Goal: Check status

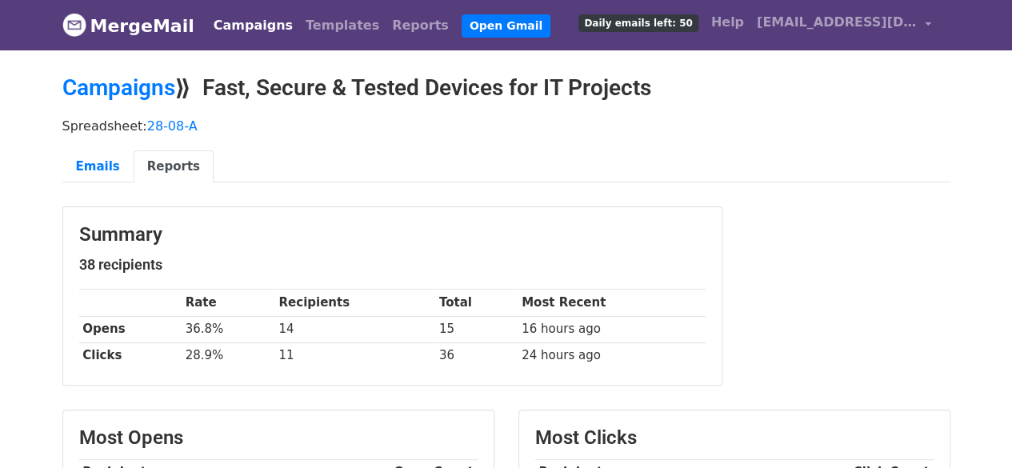
click at [238, 28] on link "Campaigns" at bounding box center [253, 26] width 92 height 32
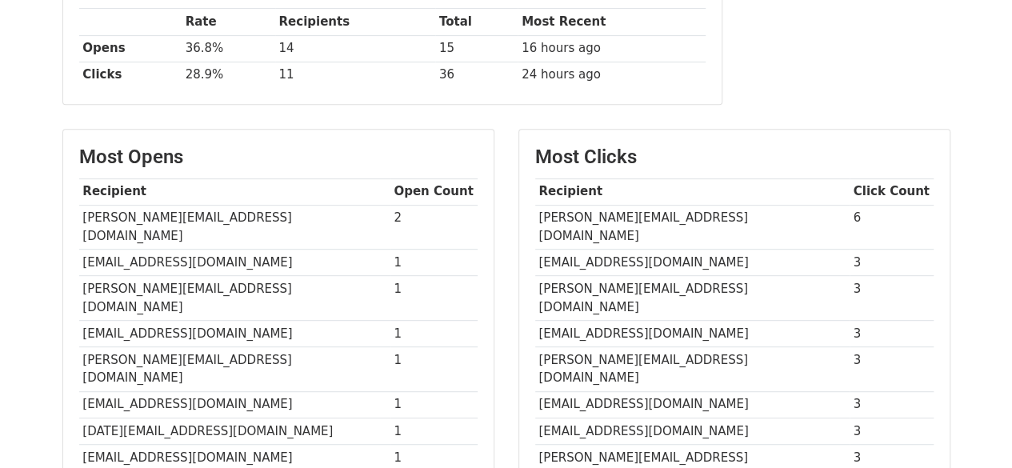
scroll to position [284, 0]
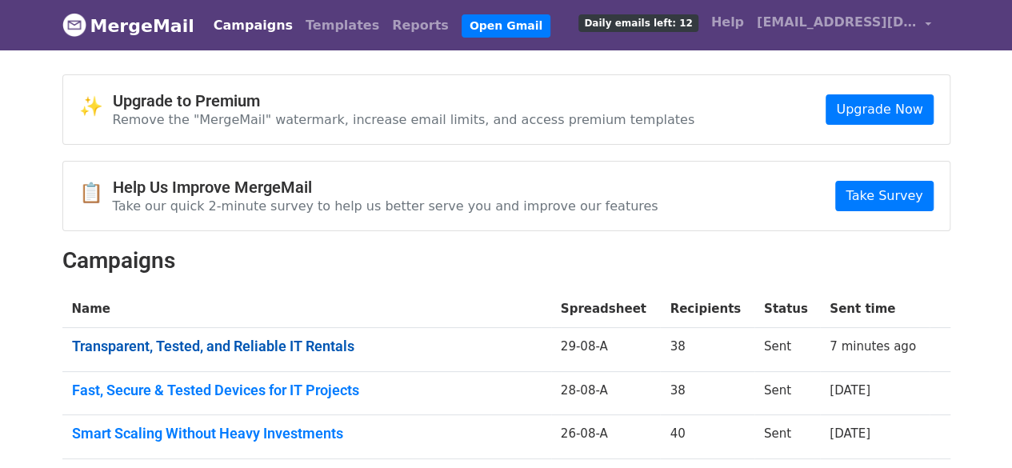
click at [345, 338] on link "Transparent, Tested, and Reliable IT Rentals" at bounding box center [307, 347] width 470 height 18
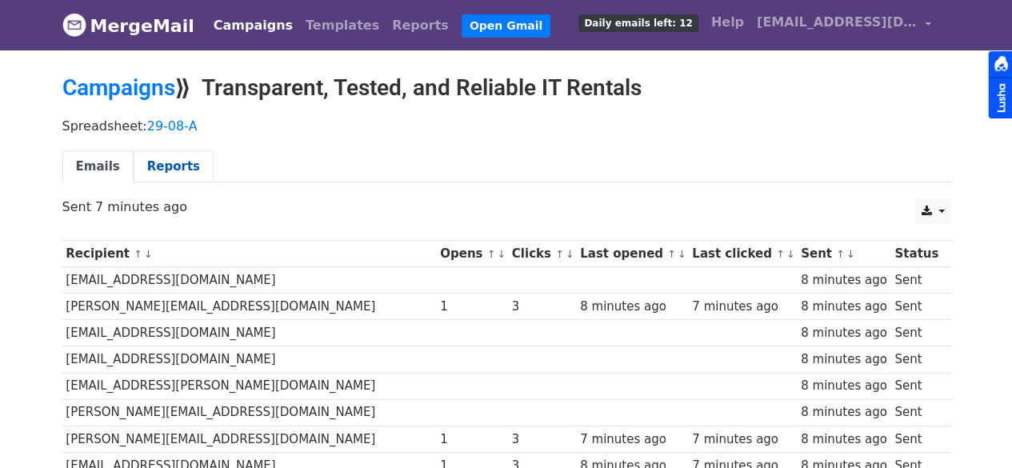
click at [174, 169] on link "Reports" at bounding box center [174, 166] width 80 height 33
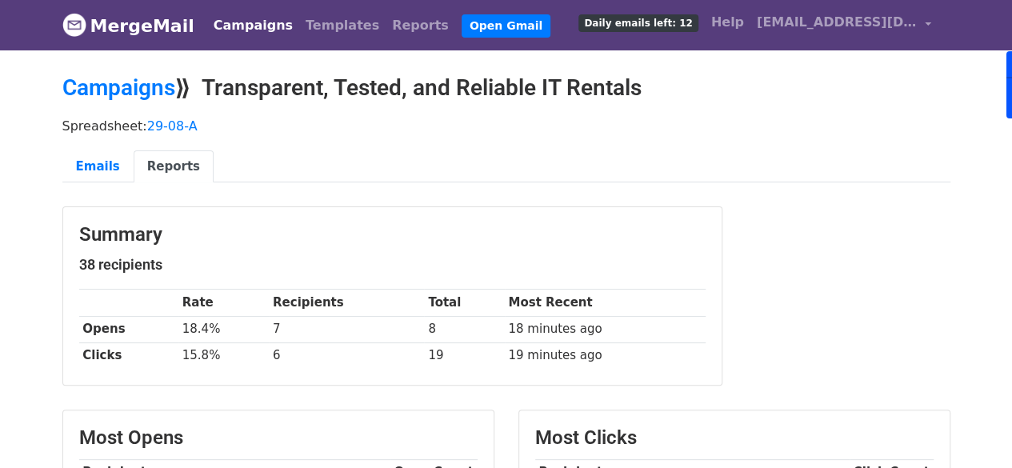
scroll to position [169, 0]
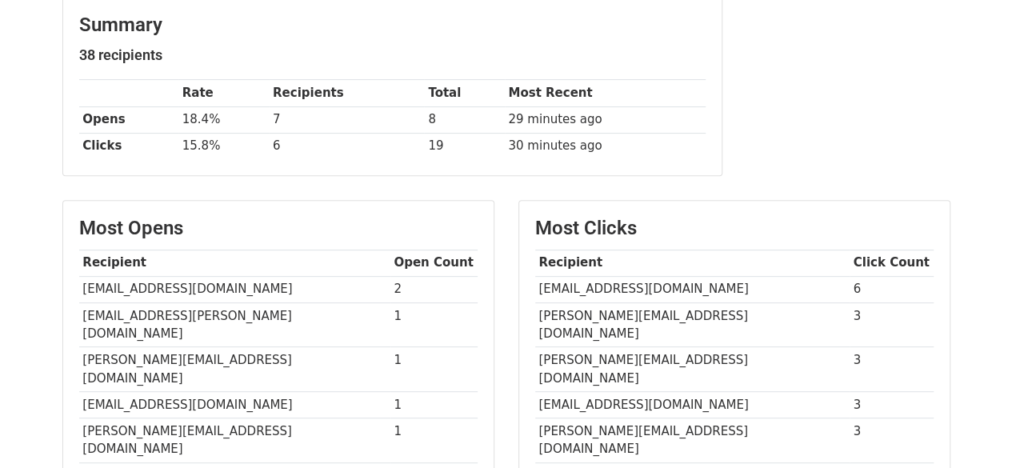
click at [626, 288] on td "[EMAIL_ADDRESS][DOMAIN_NAME]" at bounding box center [692, 289] width 314 height 26
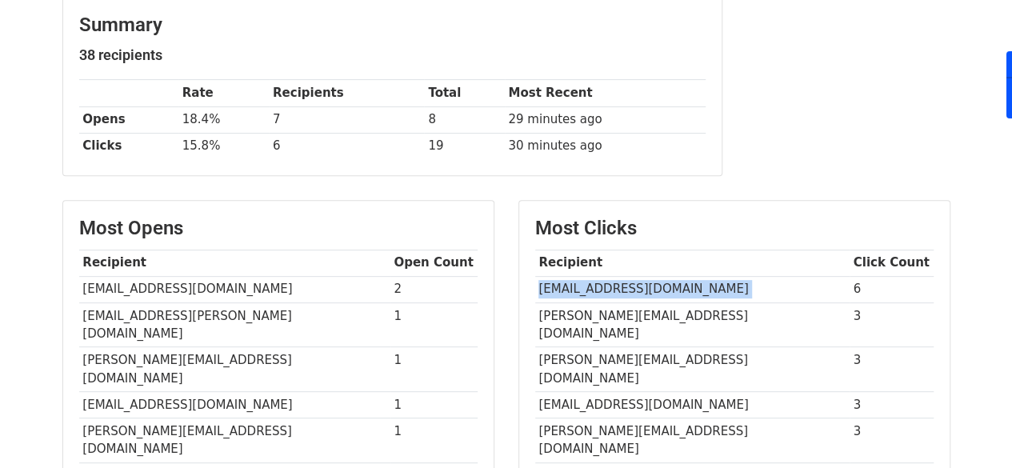
copy tr "[EMAIL_ADDRESS][DOMAIN_NAME]"
click at [622, 311] on td "[PERSON_NAME][EMAIL_ADDRESS][DOMAIN_NAME]" at bounding box center [692, 324] width 314 height 45
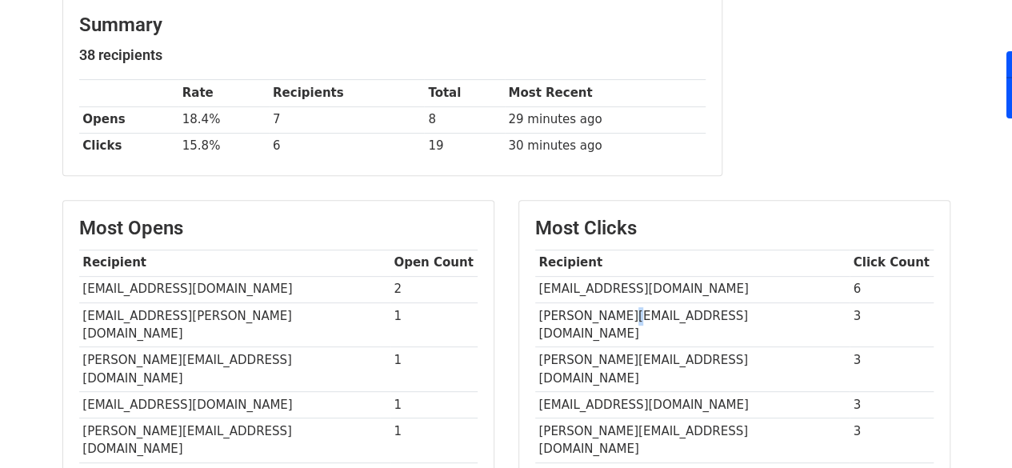
click at [622, 311] on td "[PERSON_NAME][EMAIL_ADDRESS][DOMAIN_NAME]" at bounding box center [692, 324] width 314 height 45
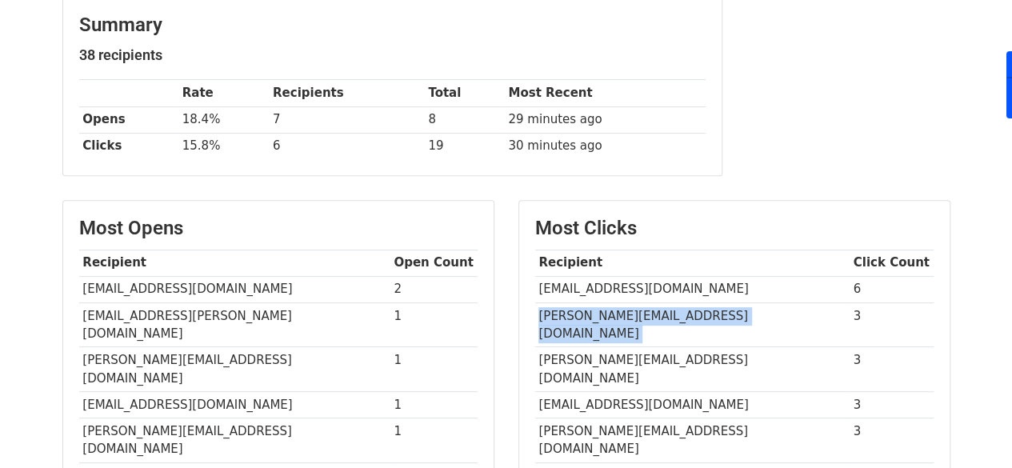
click at [622, 311] on td "[PERSON_NAME][EMAIL_ADDRESS][DOMAIN_NAME]" at bounding box center [692, 324] width 314 height 45
copy tr "[PERSON_NAME][EMAIL_ADDRESS][DOMAIN_NAME]"
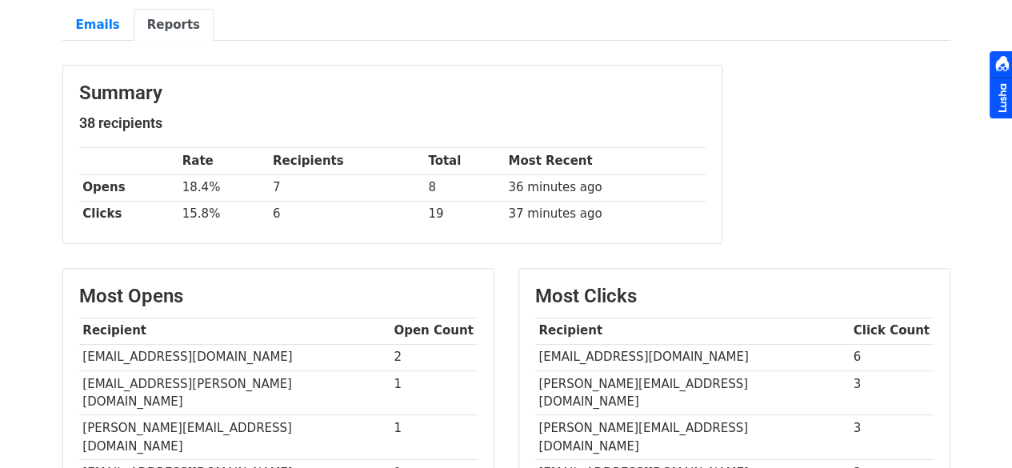
scroll to position [141, 0]
